Goal: Task Accomplishment & Management: Use online tool/utility

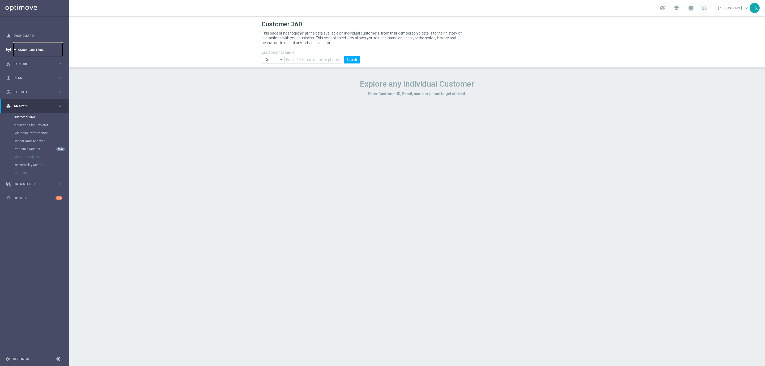
click at [22, 49] on link "Mission Control" at bounding box center [38, 50] width 49 height 14
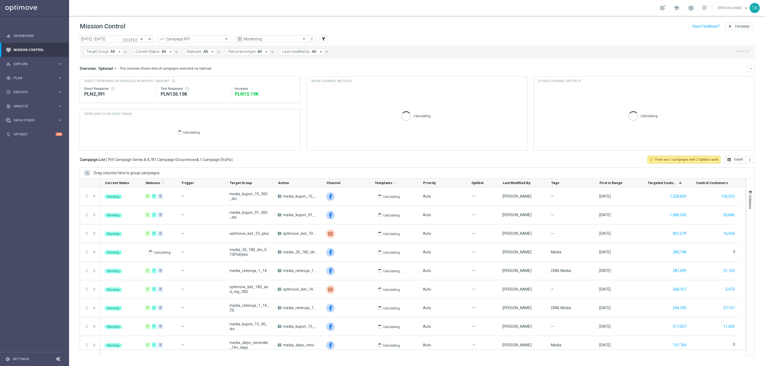
click at [100, 53] on span "Target Group:" at bounding box center [97, 51] width 23 height 5
click at [95, 61] on input "text" at bounding box center [129, 62] width 78 height 5
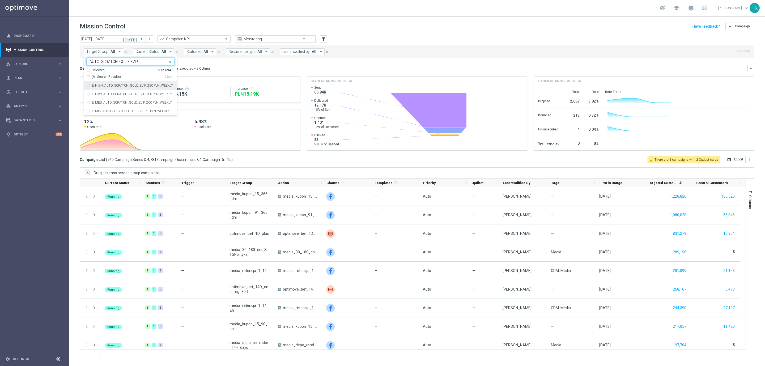
click at [89, 78] on div "(All Search Results)" at bounding box center [126, 77] width 78 height 5
type input "AUTO_SCRATCH_GOLD_EVIP"
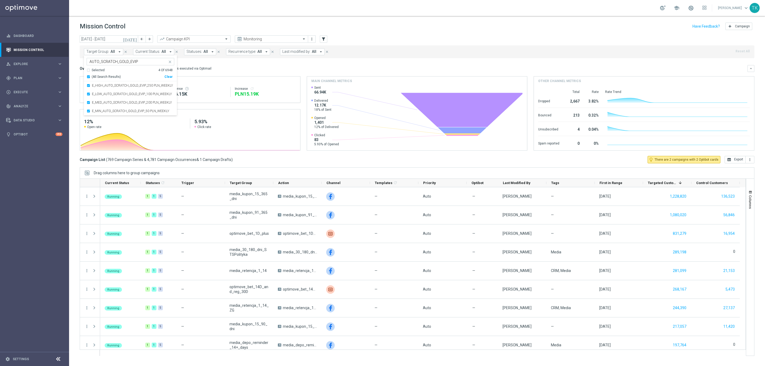
click at [72, 64] on div "today 11 Aug 2025 - 17 Aug 2025 arrow_back arrow_forward Campaign KPI trending_…" at bounding box center [417, 198] width 696 height 326
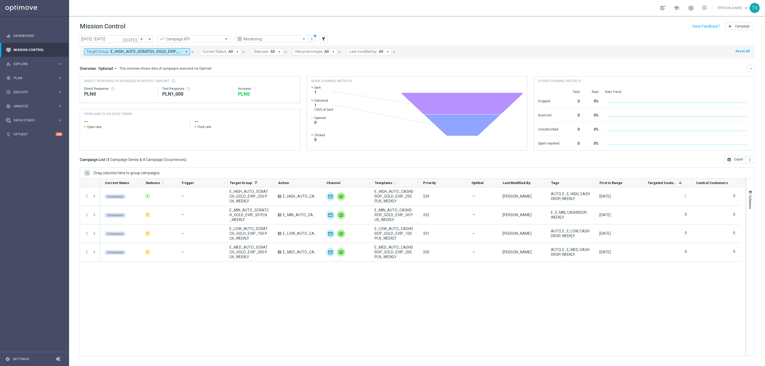
click at [138, 50] on span "E_HIGH_AUTO_SCRATCH_GOLD_EVIP_250 PLN_WEEKLY, E_LOW_AUTO_SCRATCH_GOLD_EVIP_100 …" at bounding box center [146, 51] width 71 height 5
click at [0, 0] on div "Clear" at bounding box center [0, 0] width 0 height 0
click at [112, 62] on input "text" at bounding box center [129, 62] width 78 height 5
paste input "AUTO_SCRATCH_SILVER_EVIP"
click at [88, 77] on div "(All Search Results)" at bounding box center [126, 77] width 78 height 5
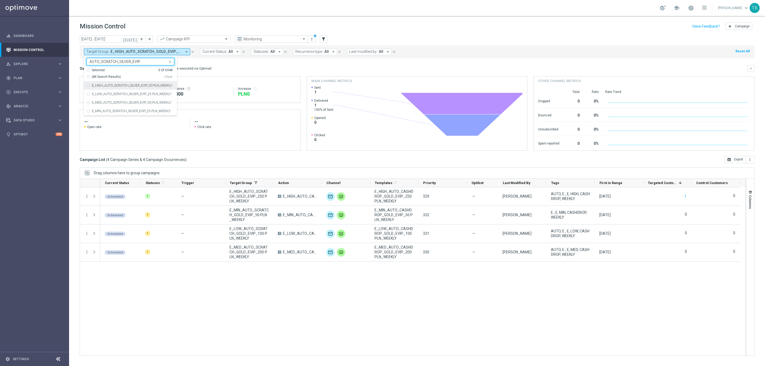
type input "AUTO_SCRATCH_SILVER_EVIP"
click at [78, 70] on div "today 11 Aug 2025 - 17 Aug 2025 arrow_back arrow_forward Campaign KPI trending_…" at bounding box center [417, 198] width 696 height 326
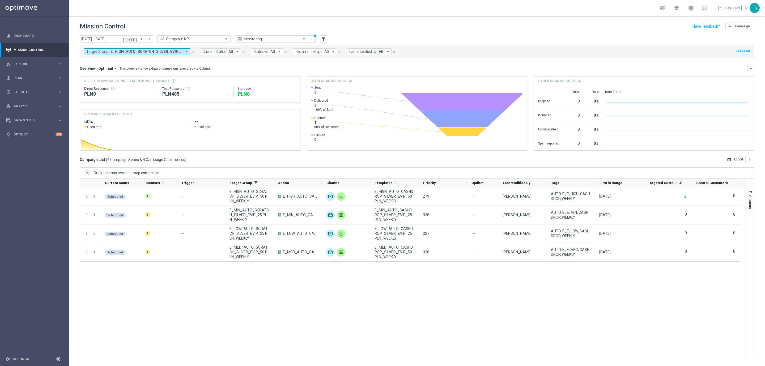
click at [146, 50] on span "E_HIGH_AUTO_SCRATCH_SILVER_EVIP_50 PLN_WEEKLY, E_LOW_AUTO_SCRATCH_SILVER_EVIP_2…" at bounding box center [146, 51] width 71 height 5
click at [0, 0] on div "Clear" at bounding box center [0, 0] width 0 height 0
click at [107, 62] on input "text" at bounding box center [129, 62] width 78 height 5
paste input "AUTO_WAGER_GOLD_EVIP_20"
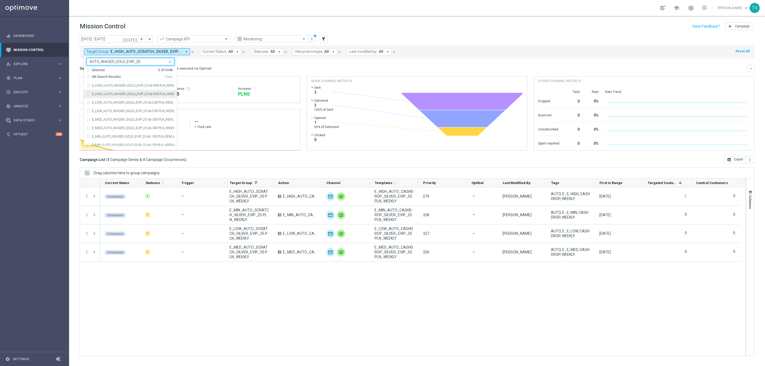
click at [103, 94] on label "E_HIGH_AUTO_WAGER_GOLD_EVIP_20 do 500 PLN_WEEKLY" at bounding box center [133, 93] width 82 height 3
type input "AUTO_WAGER_GOLD_EVIP_20"
click at [103, 109] on div "E_LOW_AUTO_WAGER_GOLD_EVIP_20 do 200 PLN_WEEKLY" at bounding box center [131, 111] width 88 height 9
click at [103, 126] on div "E_MED_AUTO_WAGER_GOLD_EVIP_20 do 300 PLN_WEEKLY" at bounding box center [131, 128] width 88 height 9
click at [101, 143] on div "E_MIN_AUTO_WAGER_GOLD_EVIP_20 do 100 PLN_WEEKLY" at bounding box center [131, 145] width 88 height 9
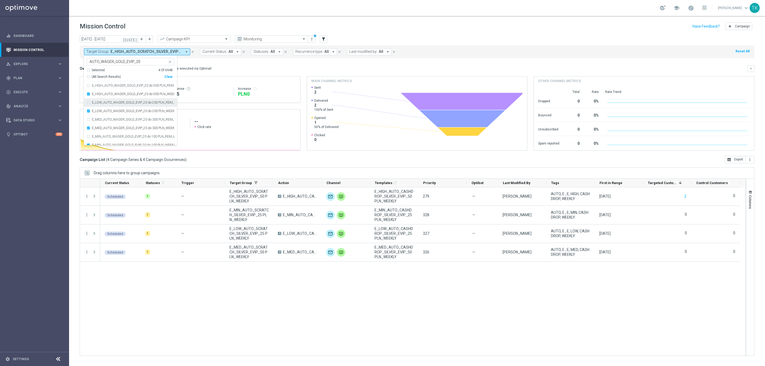
click at [73, 68] on div "today 11 Aug 2025 - 17 Aug 2025 arrow_back arrow_forward Campaign KPI trending_…" at bounding box center [417, 198] width 696 height 326
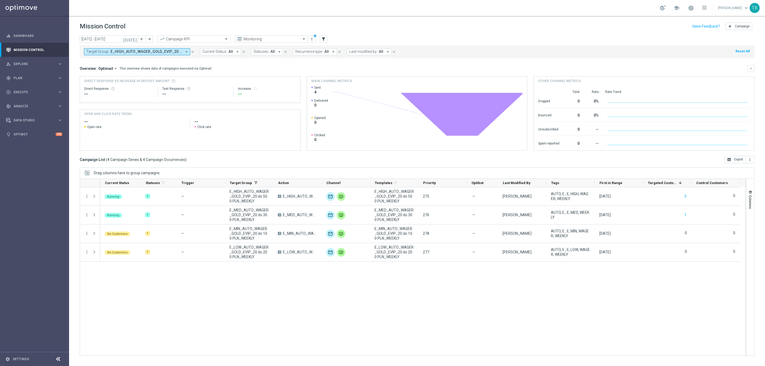
click at [141, 51] on span "E_HIGH_AUTO_WAGER_GOLD_EVIP_20 do 500 PLN_WEEKLY, E_LOW_AUTO_WAGER_GOLD_EVIP_20…" at bounding box center [146, 51] width 71 height 5
click at [0, 0] on div "Clear" at bounding box center [0, 0] width 0 height 0
click at [114, 60] on input "text" at bounding box center [129, 62] width 78 height 5
paste input "AUTO_WAGER_SILVER_EVIP_20"
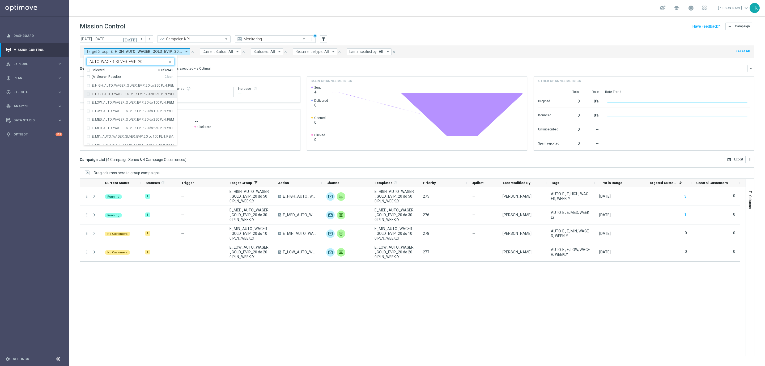
click at [113, 94] on label "E_HIGH_AUTO_WAGER_SILVER_EVIP_20 do 250 PLN_WEEKLY" at bounding box center [133, 93] width 82 height 3
type input "AUTO_WAGER_SILVER_EVIP_20"
click at [109, 109] on label "E_LOW_AUTO_WAGER_SILVER_EVIP_20 do 100 PLN_WEEKLY" at bounding box center [133, 110] width 82 height 3
click at [105, 125] on div "E_MED_AUTO_WAGER_SILVER_EVIP_20 do 250 PLN_WEEKLY" at bounding box center [131, 128] width 88 height 9
click at [104, 141] on div "E_MIN_AUTO_WAGER_SILVER_EVIP_20 do 100 PLN_REM_WEEKLY" at bounding box center [131, 136] width 88 height 9
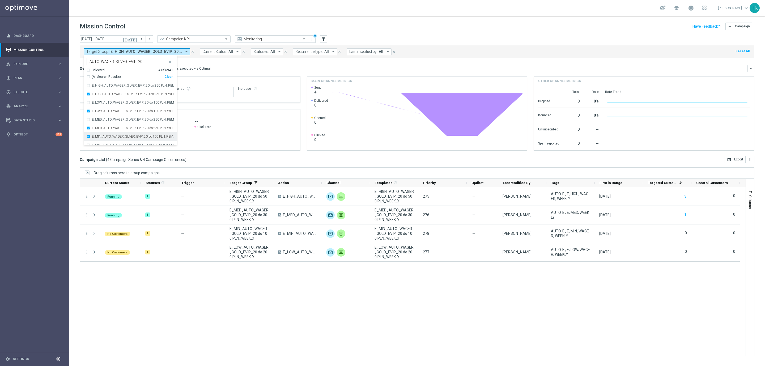
click at [102, 139] on div "E_MIN_AUTO_WAGER_SILVER_EVIP_20 do 100 PLN_REM_WEEKLY" at bounding box center [131, 136] width 88 height 9
click at [102, 142] on div "E_MIN_AUTO_WAGER_SILVER_EVIP_20 do 100 PLN_WEEKLY" at bounding box center [131, 145] width 88 height 9
click at [74, 61] on div "today 11 Aug 2025 - 17 Aug 2025 arrow_back arrow_forward Campaign KPI trending_…" at bounding box center [417, 198] width 696 height 326
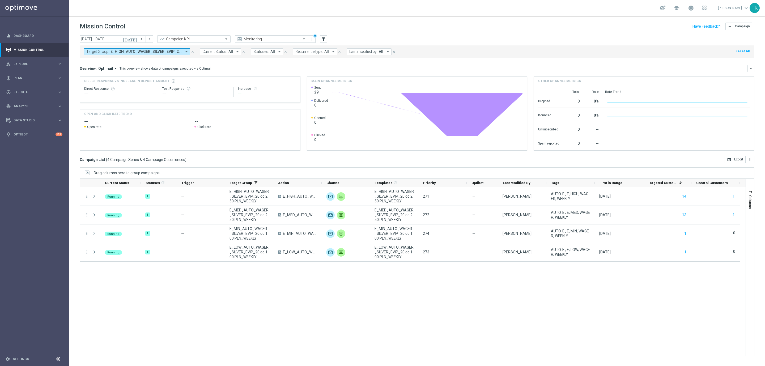
click at [164, 52] on span "E_HIGH_AUTO_WAGER_SILVER_EVIP_20 do 250 PLN_WEEKLY, E_LOW_AUTO_WAGER_SILVER_EVI…" at bounding box center [146, 51] width 71 height 5
click at [0, 0] on div "Clear" at bounding box center [0, 0] width 0 height 0
click at [137, 63] on input "text" at bounding box center [129, 62] width 78 height 5
paste input "E_MIN_AUTO_CASHBACK_SILVER_EVIP_25 do 100 PLN_WEEKLY"
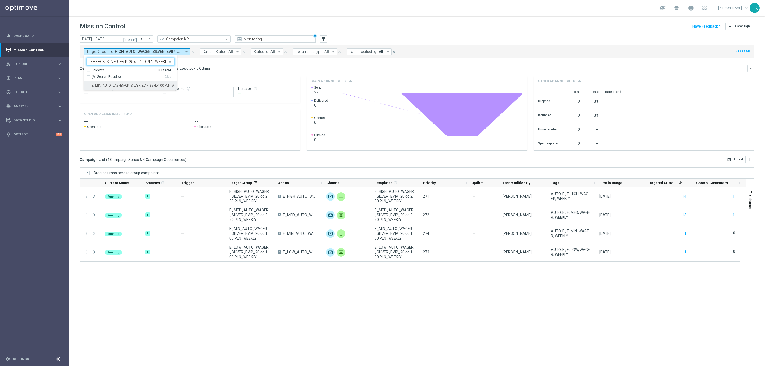
click at [110, 84] on label "E_MIN_AUTO_CASHBACK_SILVER_EVIP_25 do 100 PLN_WEEKLY" at bounding box center [133, 85] width 82 height 3
type input "E_MIN_AUTO_CASHBACK_SILVER_EVIP_25 do 100 PLN_WEEKLY"
click at [75, 63] on div "today 11 Aug 2025 - 17 Aug 2025 arrow_back arrow_forward Campaign KPI trending_…" at bounding box center [417, 198] width 696 height 326
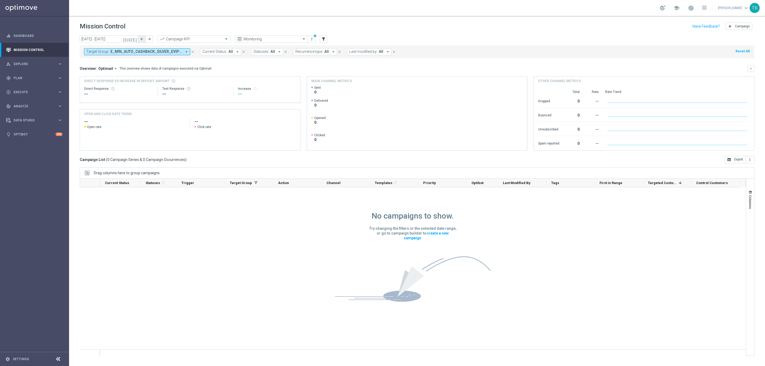
click at [140, 39] on icon "arrow_back" at bounding box center [142, 39] width 4 height 4
type input "04 Aug 2025 - 10 Aug 2025"
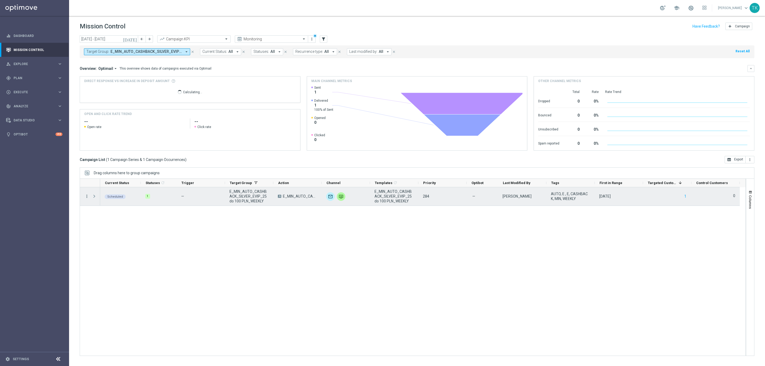
click at [86, 198] on icon "more_vert" at bounding box center [86, 196] width 5 height 5
click at [98, 201] on span "Campaign Details" at bounding box center [111, 200] width 27 height 4
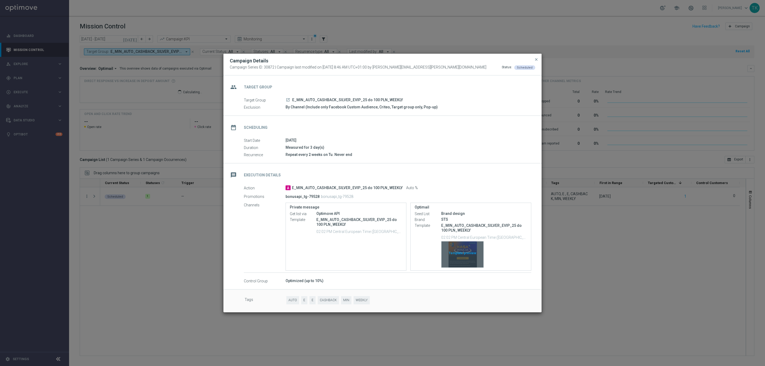
click at [463, 249] on div "Template preview" at bounding box center [463, 255] width 42 height 26
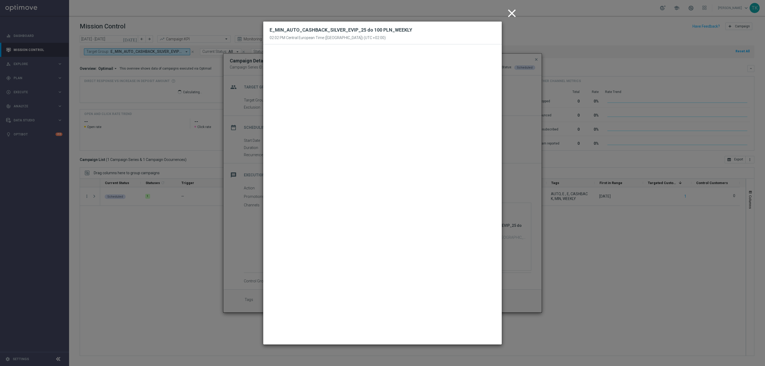
click at [512, 11] on icon "close" at bounding box center [511, 13] width 13 height 13
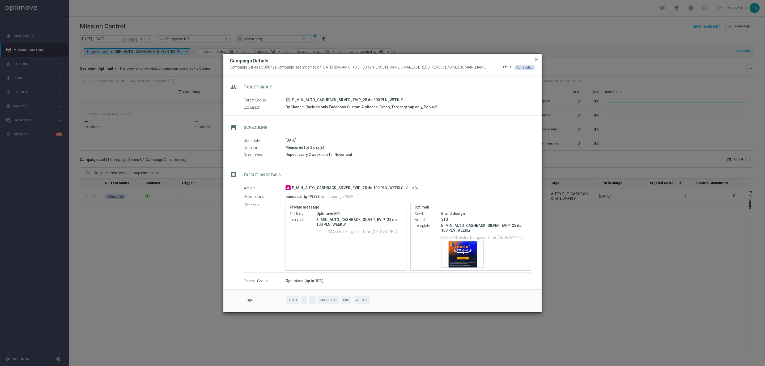
click at [536, 58] on span "close" at bounding box center [536, 59] width 4 height 4
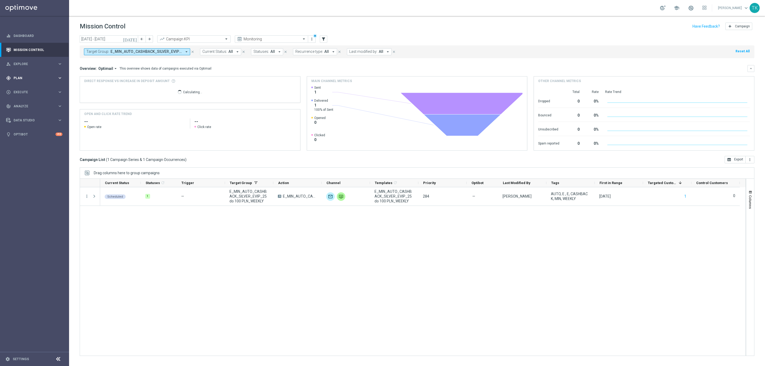
click at [18, 78] on span "Plan" at bounding box center [36, 78] width 44 height 3
click at [19, 103] on button "Templates keyboard_arrow_right" at bounding box center [38, 105] width 49 height 4
click at [21, 112] on link "Optimail" at bounding box center [35, 113] width 39 height 4
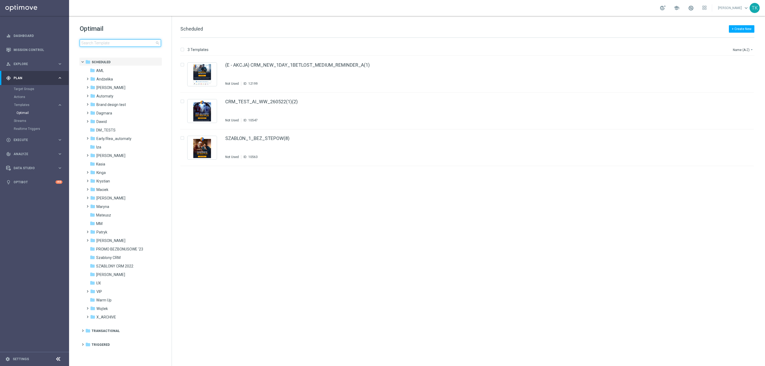
click at [107, 43] on input at bounding box center [120, 42] width 81 height 7
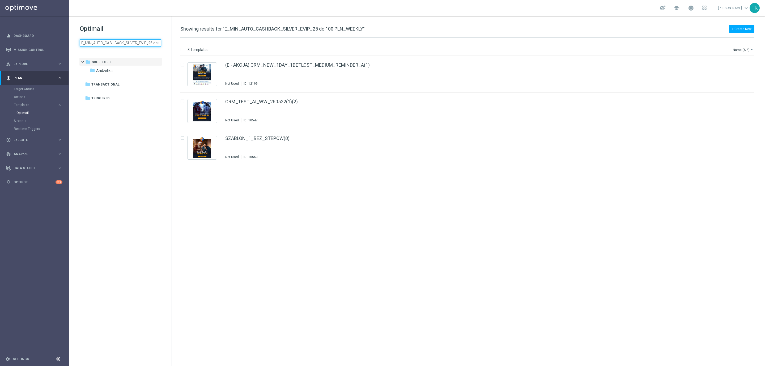
scroll to position [0, 30]
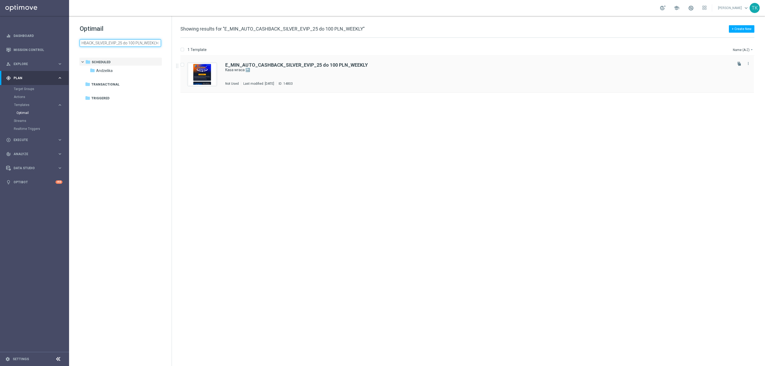
type input "E_MIN_AUTO_CASHBACK_SILVER_EVIP_25 do 100 PLN_WEEKLY"
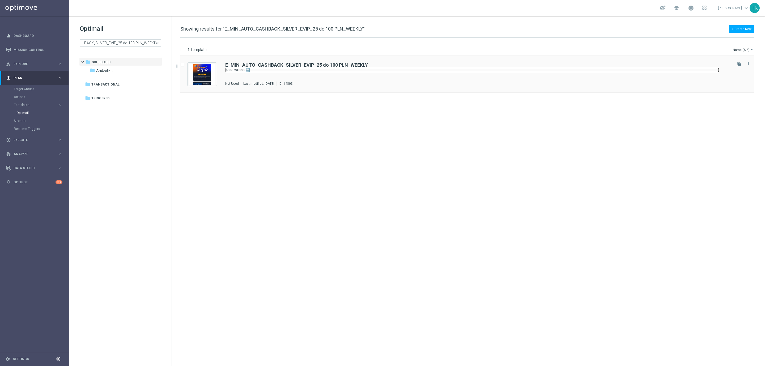
click at [290, 72] on link "Kasa wraca 🔙" at bounding box center [472, 69] width 494 height 5
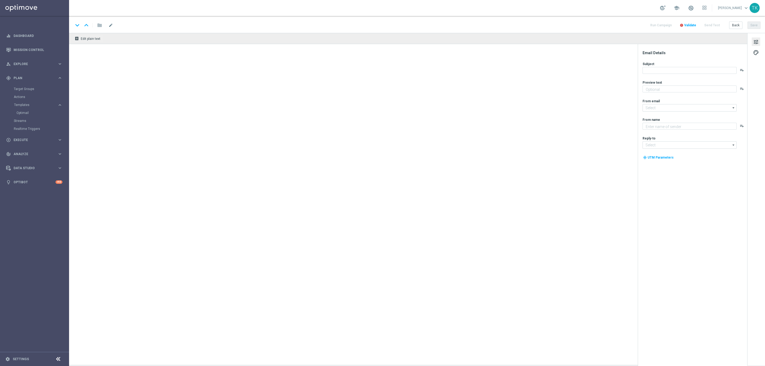
type textarea "Otrzymaj zwrot za nietrafione kupony do 100 PLN 💸"
type input "[EMAIL_ADDRESS][DOMAIN_NAME]"
type textarea "STS"
type input "[EMAIL_ADDRESS][DOMAIN_NAME]"
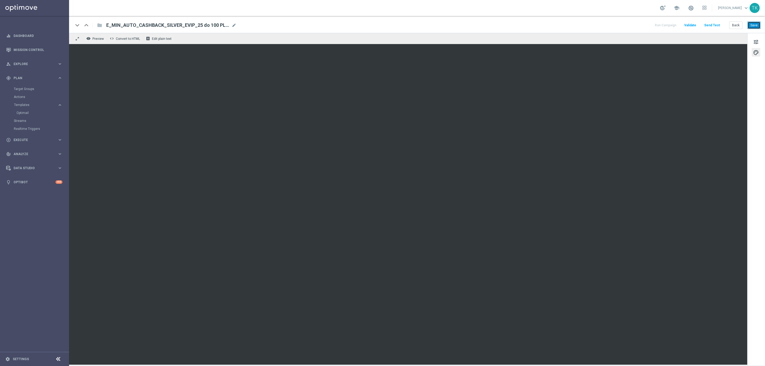
click at [753, 24] on button "Save" at bounding box center [754, 25] width 13 height 7
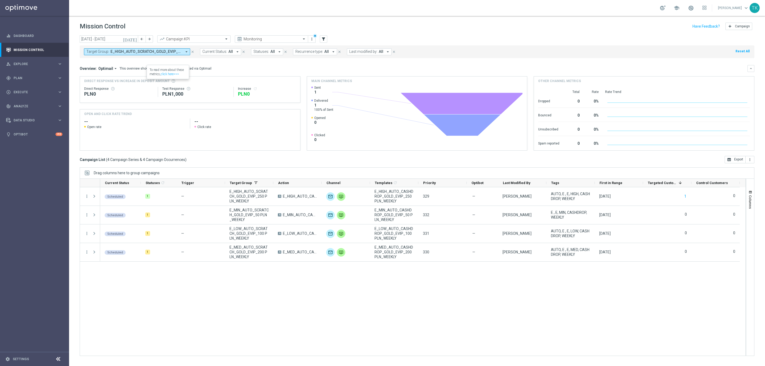
click at [152, 49] on button "Target Group: E_HIGH_AUTO_SCRATCH_GOLD_EVIP_250 PLN_WEEKLY, E_LOW_AUTO_SCRATCH_…" at bounding box center [137, 51] width 106 height 7
click at [0, 0] on div "Clear" at bounding box center [0, 0] width 0 height 0
click at [101, 61] on input "text" at bounding box center [129, 62] width 78 height 5
paste input "E_ALL_TARGET_OFFER_1-2DEPO 1207 PEAK TENIS_110825"
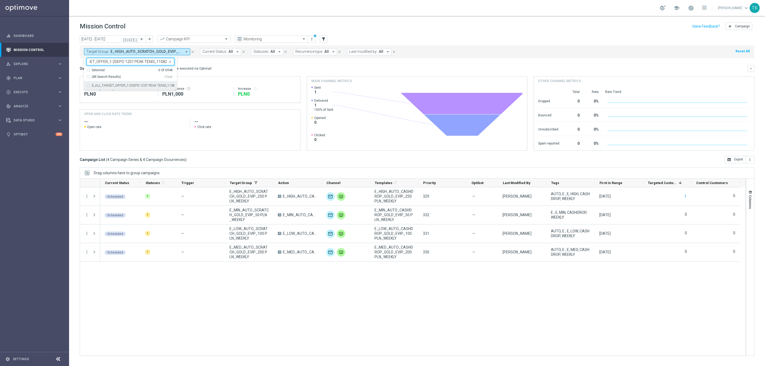
click at [101, 82] on div "E_ALL_TARGET_OFFER_1-2DEPO 1207 PEAK TENIS_110825" at bounding box center [131, 85] width 88 height 9
type input "E_ALL_TARGET_OFFER_1-2DEPO 1207 PEAK TENIS_110825"
click at [76, 62] on div "today 11 Aug 2025 - 17 Aug 2025 arrow_back arrow_forward Campaign KPI trending_…" at bounding box center [417, 198] width 696 height 326
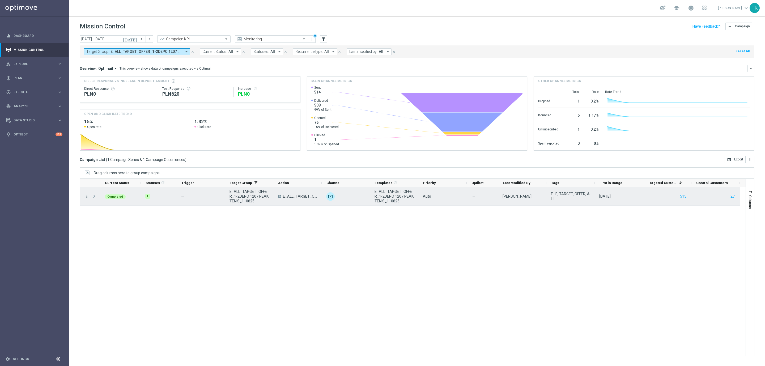
click at [85, 196] on icon "more_vert" at bounding box center [86, 196] width 5 height 5
click at [111, 206] on span "Campaign Metrics" at bounding box center [112, 208] width 28 height 4
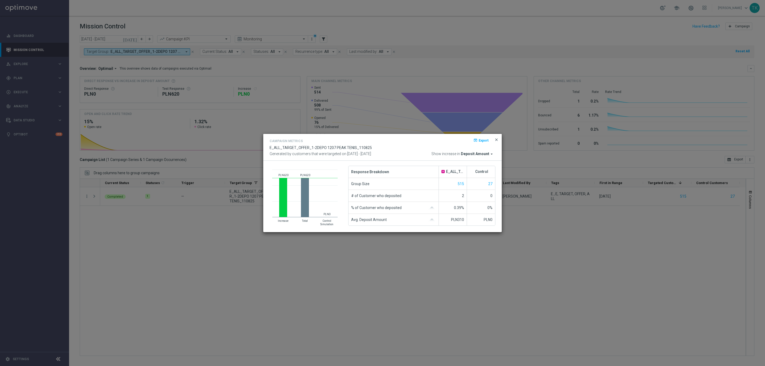
click at [496, 138] on span "close" at bounding box center [496, 140] width 4 height 4
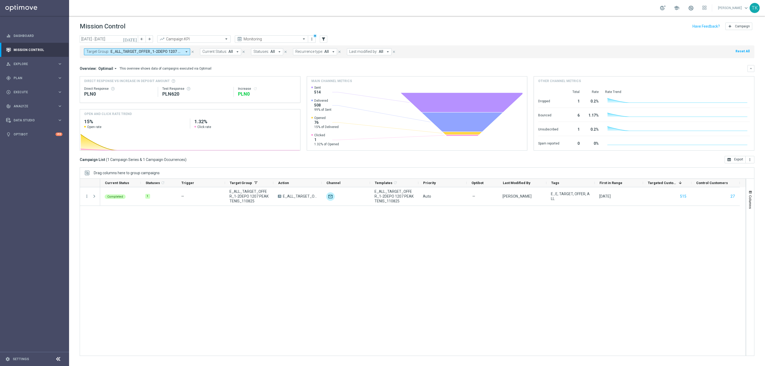
click at [157, 52] on span "E_ALL_TARGET_OFFER_1-2DEPO 1207 PEAK TENIS_110825" at bounding box center [146, 51] width 71 height 5
click at [0, 0] on div "Clear" at bounding box center [0, 0] width 0 height 0
click at [109, 61] on input "text" at bounding box center [129, 62] width 78 height 5
paste input "REACQ_ALL_AUTO_DEPO_100 DO 500 PLN_MONTHLY"
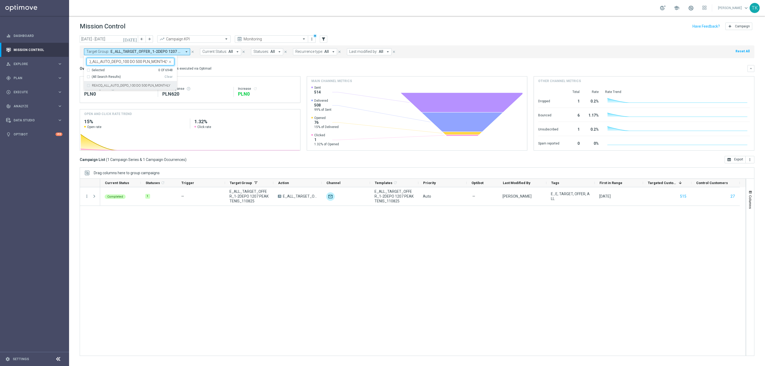
click at [105, 87] on label "REACQ_ALL_AUTO_DEPO_100 DO 500 PLN_MONTHLY" at bounding box center [131, 85] width 78 height 3
type input "REACQ_ALL_AUTO_DEPO_100 DO 500 PLN_MONTHLY"
click at [74, 65] on div "today 11 Aug 2025 - 17 Aug 2025 arrow_back arrow_forward Campaign KPI trending_…" at bounding box center [417, 198] width 696 height 326
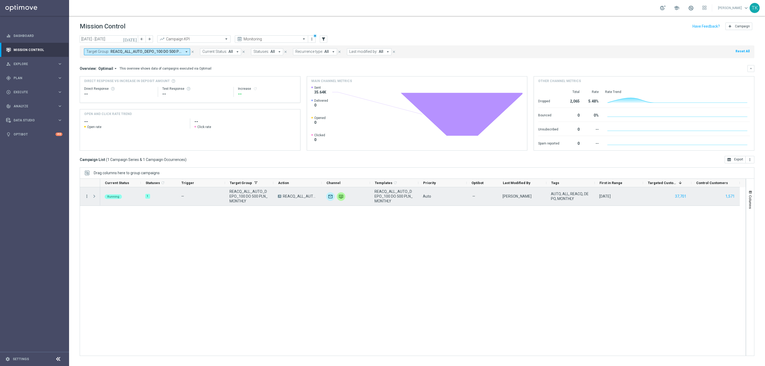
click at [86, 198] on icon "more_vert" at bounding box center [86, 196] width 5 height 5
click at [120, 200] on span "Campaign Details" at bounding box center [111, 200] width 27 height 4
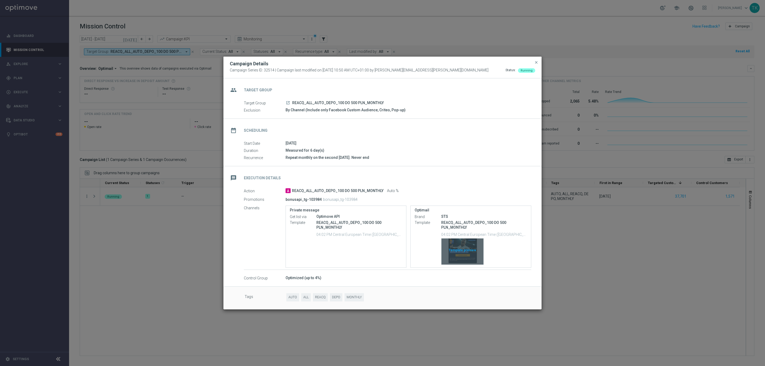
click at [465, 241] on div "Template preview" at bounding box center [463, 252] width 42 height 26
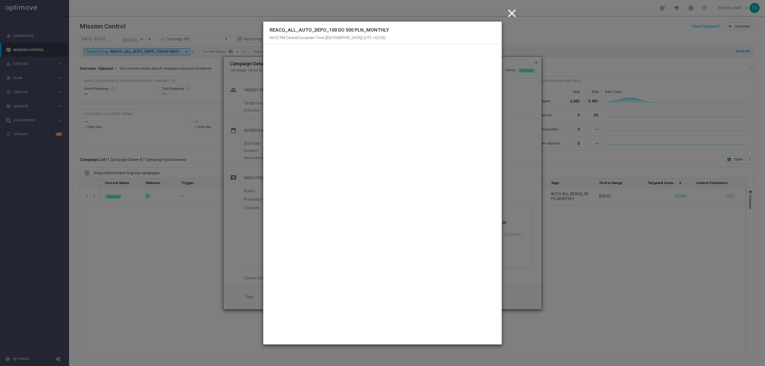
click at [509, 14] on icon "close" at bounding box center [511, 13] width 13 height 13
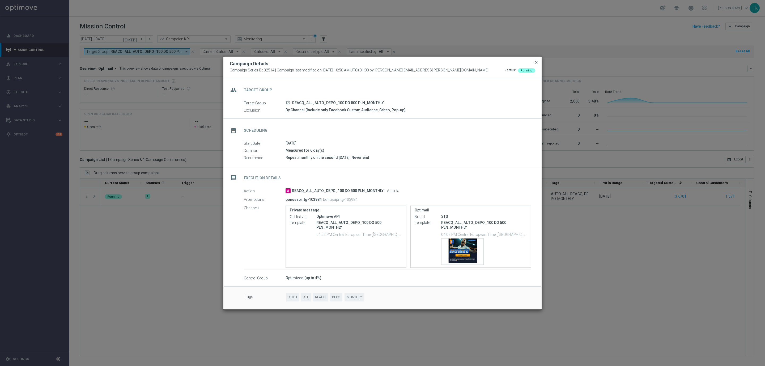
click at [536, 60] on span "close" at bounding box center [536, 62] width 4 height 4
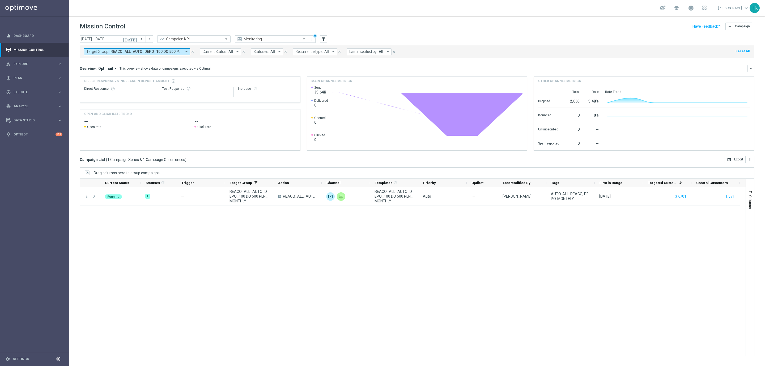
click at [133, 53] on span "REACQ_ALL_AUTO_DEPO_100 DO 500 PLN_MONTHLY" at bounding box center [146, 51] width 71 height 5
click at [0, 0] on div "Clear" at bounding box center [0, 0] width 0 height 0
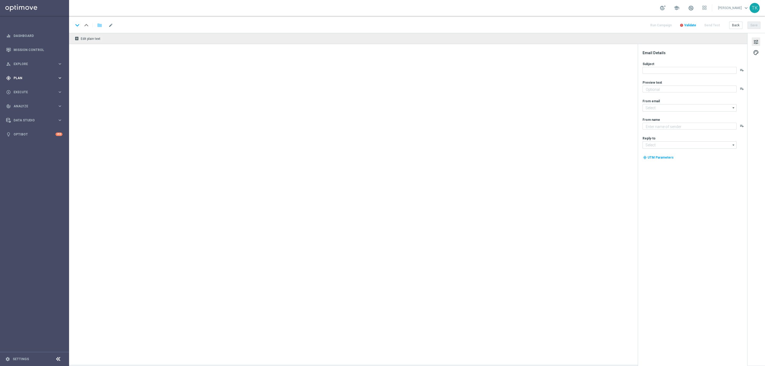
click at [19, 77] on span "Plan" at bounding box center [36, 78] width 44 height 3
click at [19, 104] on span "Templates" at bounding box center [33, 104] width 38 height 3
click at [25, 114] on link "Optimail" at bounding box center [35, 113] width 39 height 4
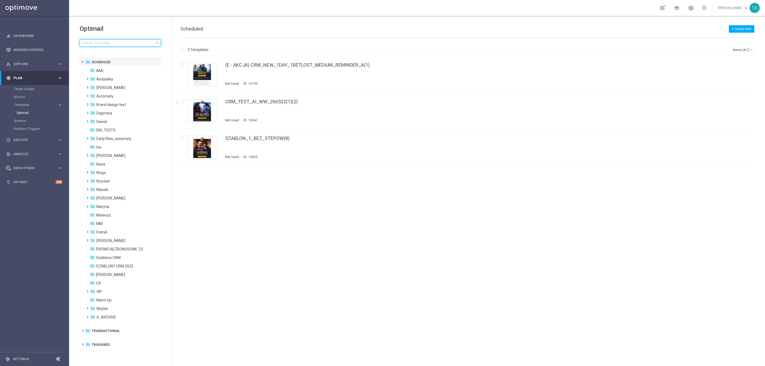
click at [94, 43] on input at bounding box center [120, 42] width 81 height 7
type input "E_LOW_AUTO_CASHBACK_SILVER_EVIP_25 do 100 PLN_WEEKLY"
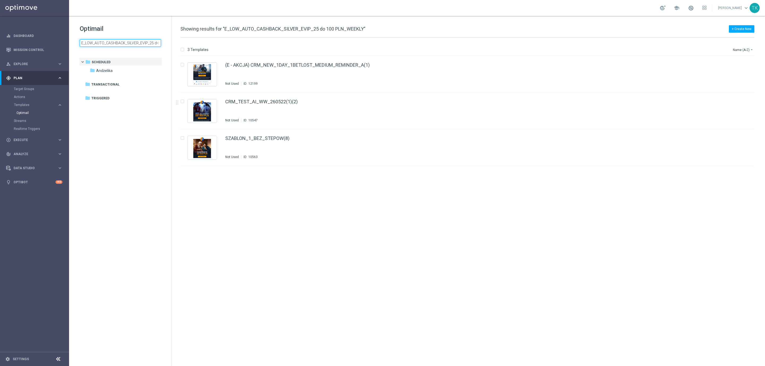
scroll to position [0, 31]
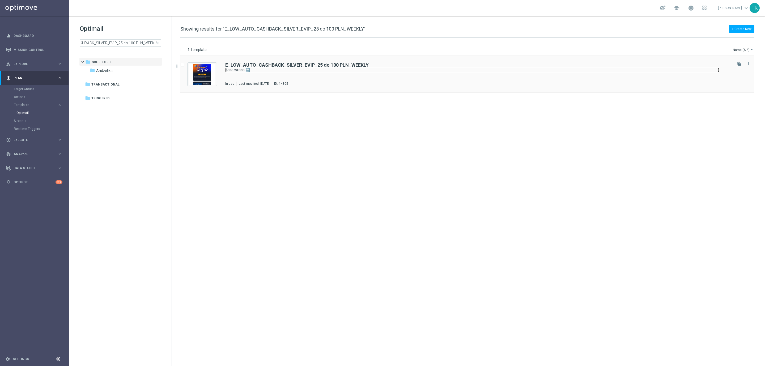
click at [336, 71] on link "Kasa wraca 🔙" at bounding box center [472, 69] width 494 height 5
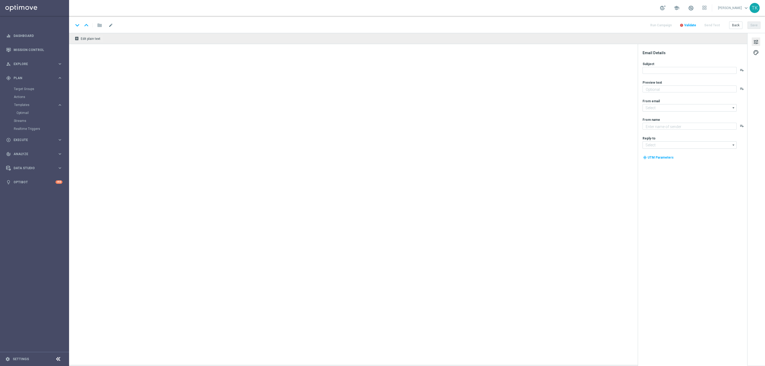
type textarea "Otrzymaj zwrot za nietrafione kupony do 100 PLN 💸"
type textarea "STS"
type input "[EMAIL_ADDRESS][DOMAIN_NAME]"
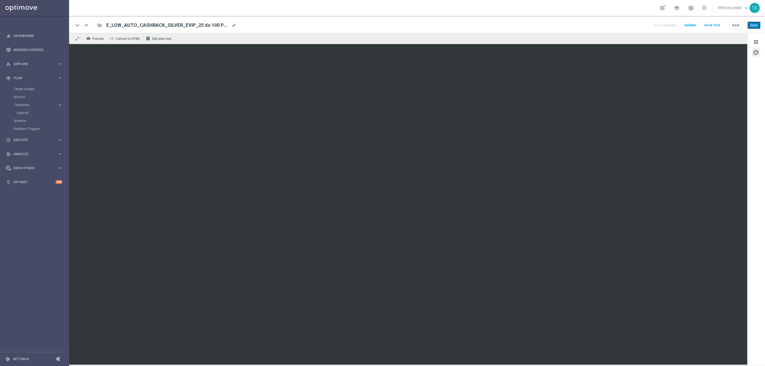
click at [752, 26] on button "Save" at bounding box center [754, 25] width 13 height 7
click at [734, 23] on button "Back" at bounding box center [735, 25] width 13 height 7
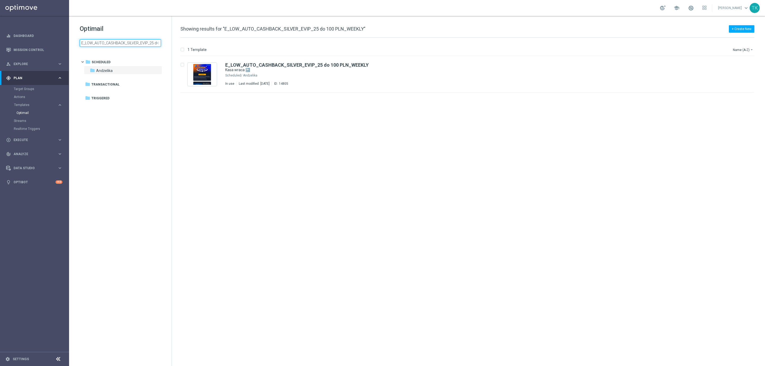
click at [100, 41] on input "E_LOW_AUTO_CASHBACK_SILVER_EVIP_25 do 100 PLN_WEEKLY" at bounding box center [120, 42] width 81 height 7
type input "E_MED_AUTO_CASHBACK_SILVER_EVIP_25 do 250 PLN_WEEKLY"
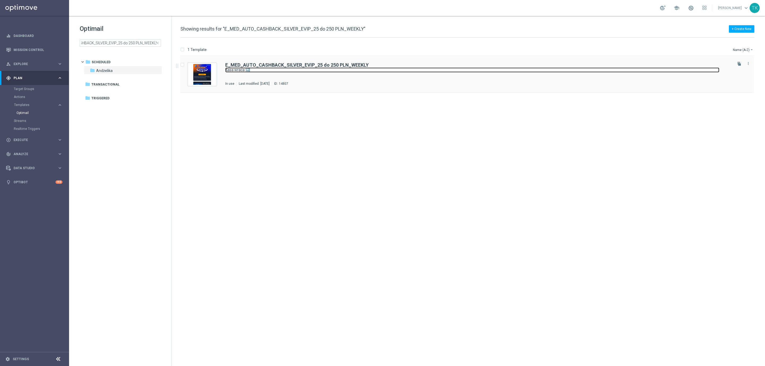
click at [304, 70] on link "Kasa wraca 🔙" at bounding box center [472, 69] width 494 height 5
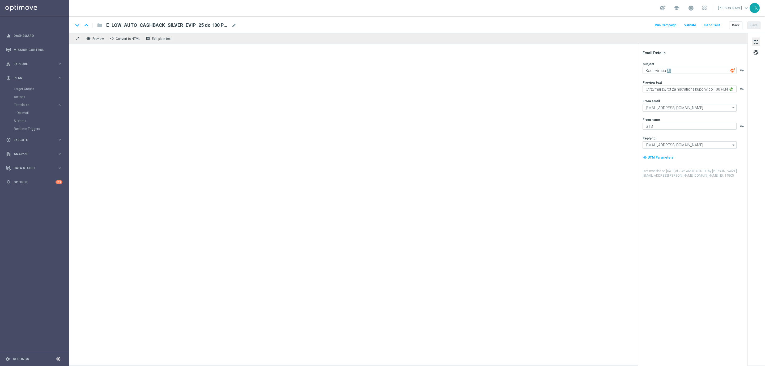
type textarea "Otrzymaj zwrot za nietrafione kupony do 250 PLN 💸"
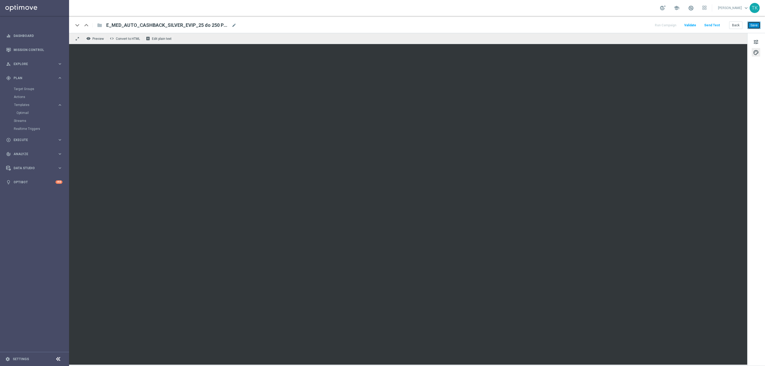
click at [750, 26] on button "Save" at bounding box center [754, 25] width 13 height 7
click at [759, 23] on button "Save" at bounding box center [754, 25] width 13 height 7
click at [735, 24] on button "Back" at bounding box center [735, 25] width 13 height 7
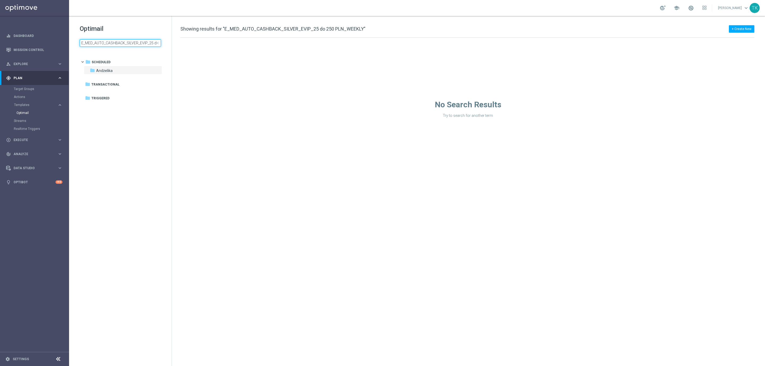
click at [125, 42] on input "E_MED_AUTO_CASHBACK_SILVER_EVIP_25 do 250 PLN_WEEKLY" at bounding box center [120, 42] width 81 height 7
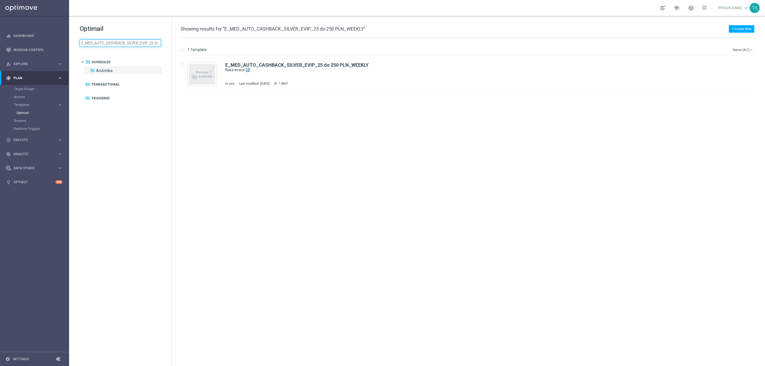
click at [125, 42] on input "E_MED_AUTO_CASHBACK_SILVER_EVIP_25 do 250 PLN_WEEKLY" at bounding box center [120, 42] width 81 height 7
type input "E_HIGH_AUTO_CASHBACK_SILVER_EVIP_25 do 250 PLN_WEEKLY"
click at [291, 74] on div "E_HIGH_AUTO_CASHBACK_SILVER_EVIP_25 do 250 PLN_WEEKLY Kasa wraca 🔙 In use Last …" at bounding box center [478, 74] width 506 height 23
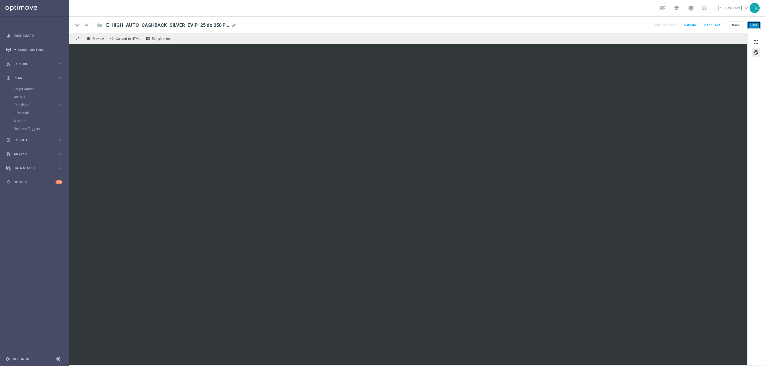
click at [753, 27] on button "Save" at bounding box center [754, 25] width 13 height 7
click at [753, 26] on button "Save" at bounding box center [754, 25] width 13 height 7
click at [736, 26] on button "Back" at bounding box center [735, 25] width 13 height 7
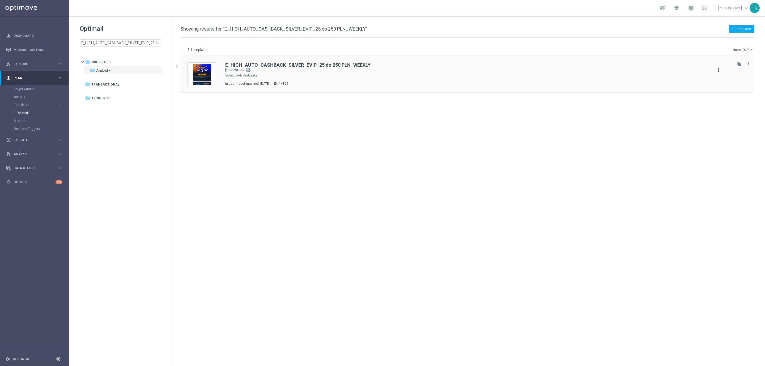
click at [261, 70] on link "Kasa wraca 🔙" at bounding box center [472, 69] width 494 height 5
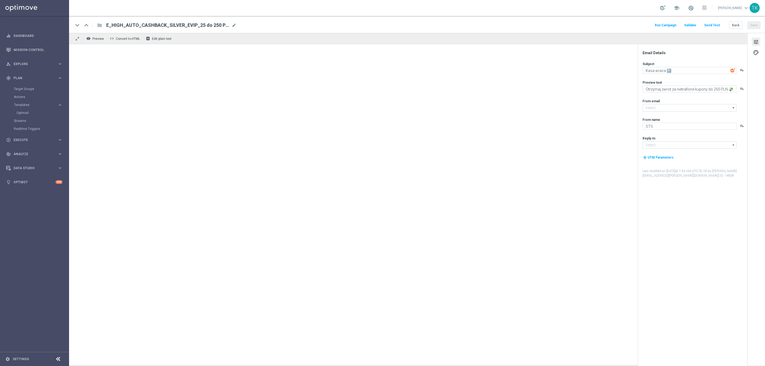
type input "[EMAIL_ADDRESS][DOMAIN_NAME]"
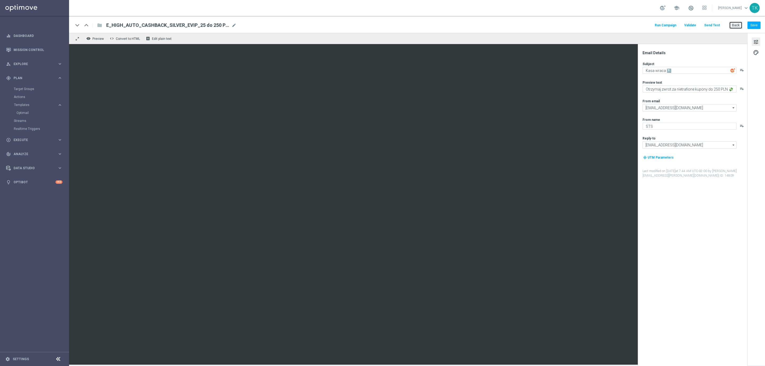
click at [740, 27] on button "Back" at bounding box center [735, 25] width 13 height 7
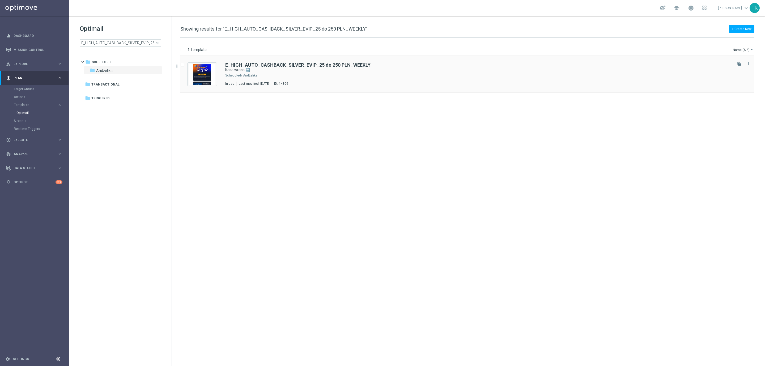
click at [269, 75] on div "Andżelika" at bounding box center [487, 75] width 489 height 4
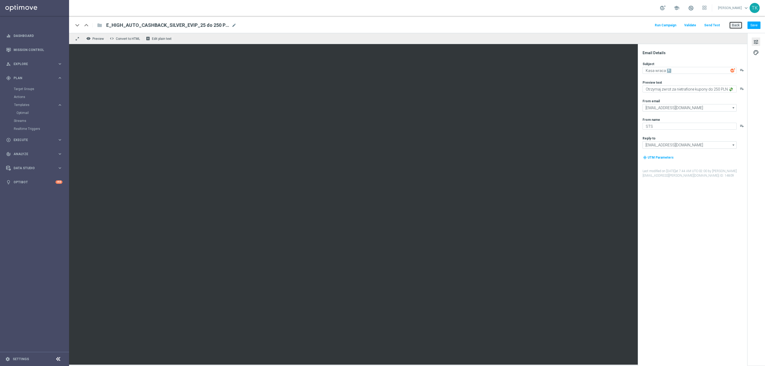
click at [732, 27] on button "Back" at bounding box center [735, 25] width 13 height 7
